Goal: Task Accomplishment & Management: Use online tool/utility

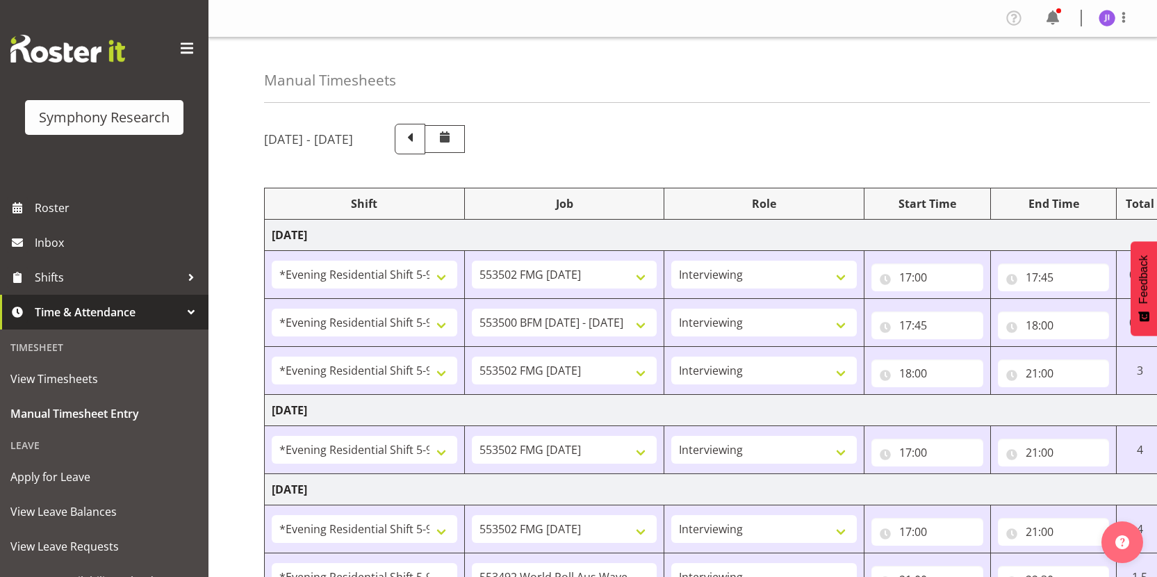
select select "48116"
select select "10458"
select select "48116"
select select "10242"
select select "48116"
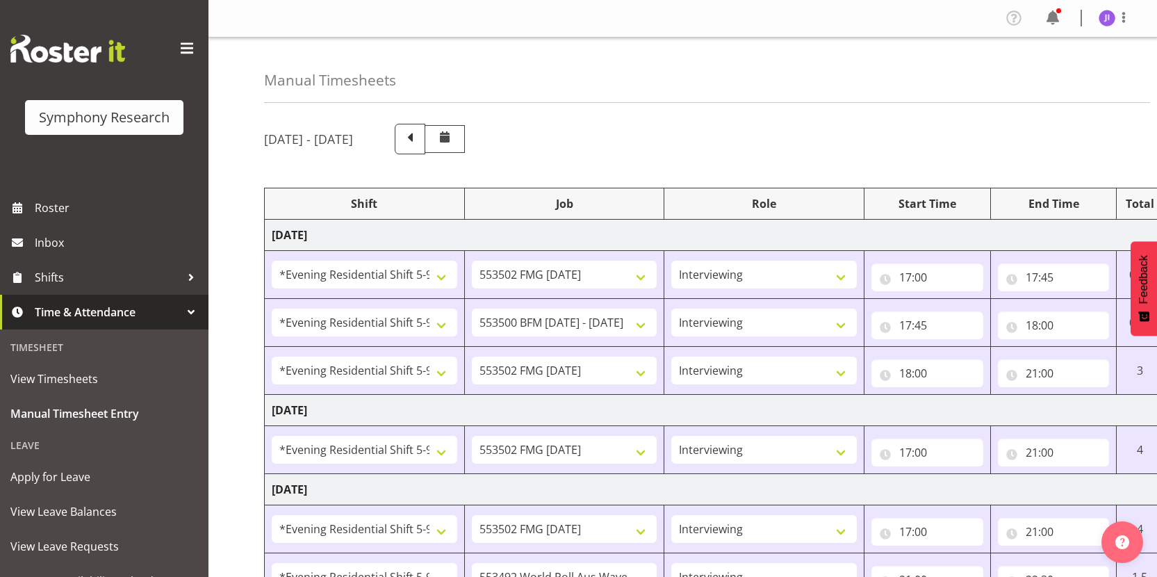
select select "10458"
select select "48116"
select select "10458"
select select "48116"
select select "10458"
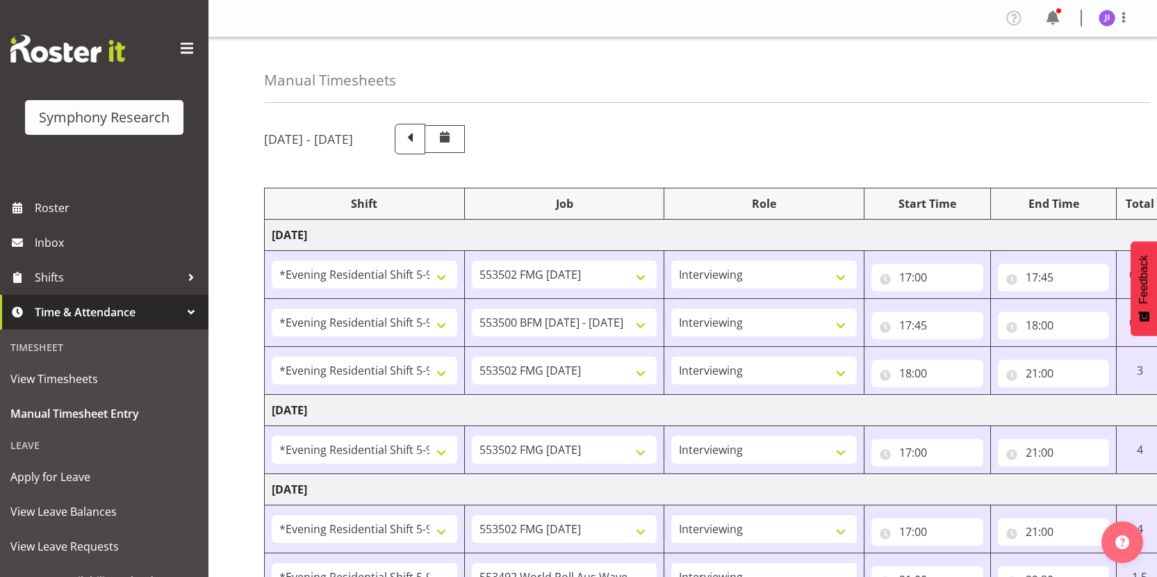
select select "48116"
select select "10499"
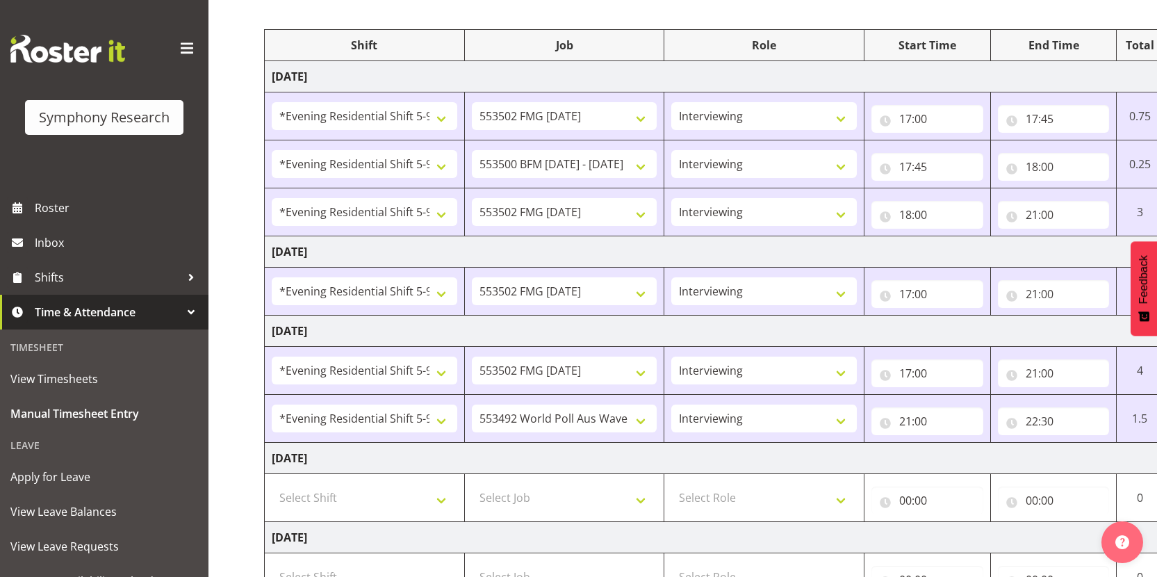
scroll to position [158, 0]
